Goal: Communication & Community: Answer question/provide support

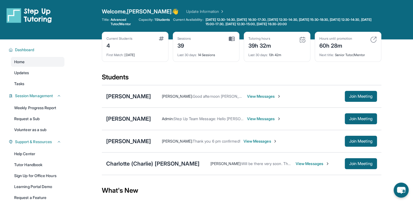
click at [244, 142] on span "View Messages" at bounding box center [261, 140] width 34 height 5
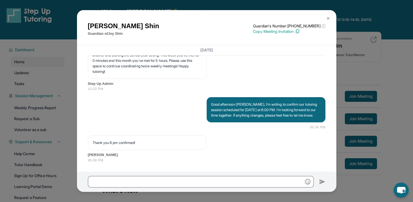
scroll to position [7527, 0]
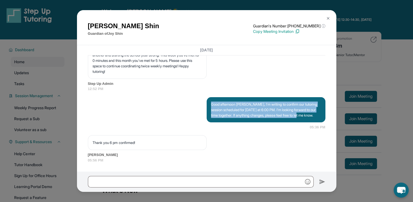
drag, startPoint x: 209, startPoint y: 99, endPoint x: 230, endPoint y: 118, distance: 28.7
click at [230, 118] on div "Good afternoon [PERSON_NAME], I’m writing to confirm our tutoring session sched…" at bounding box center [266, 109] width 119 height 25
copy p "Good afternoon [PERSON_NAME], I’m writing to confirm our tutoring session sched…"
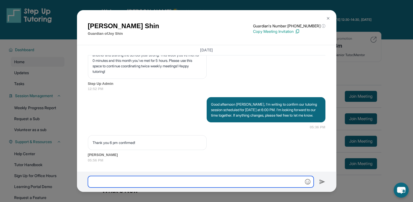
click at [206, 180] on input "text" at bounding box center [201, 181] width 226 height 11
paste input "**********"
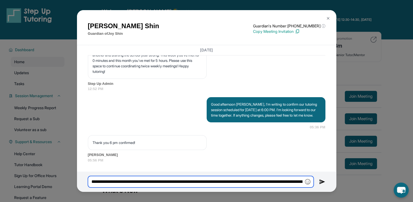
scroll to position [0, 181]
type input "**********"
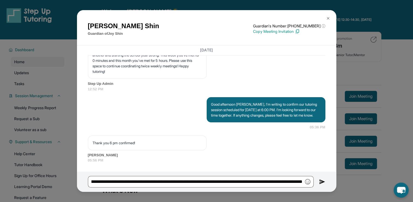
scroll to position [0, 0]
click at [323, 181] on img at bounding box center [322, 181] width 6 height 7
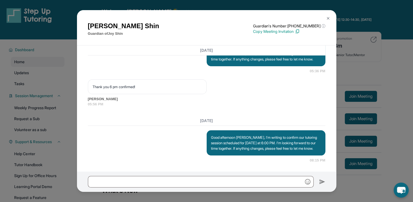
scroll to position [7588, 0]
click at [328, 18] on img at bounding box center [328, 18] width 4 height 4
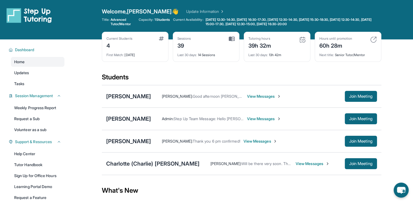
click at [244, 142] on span "View Messages" at bounding box center [261, 140] width 34 height 5
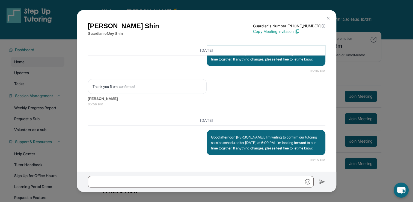
click at [328, 17] on img at bounding box center [328, 18] width 4 height 4
